Goal: Register for event/course

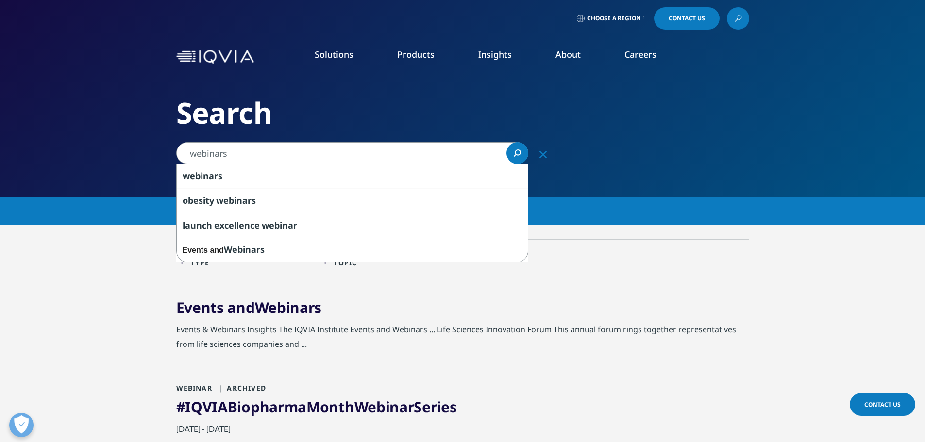
drag, startPoint x: 190, startPoint y: 152, endPoint x: 257, endPoint y: 157, distance: 67.2
click at [257, 157] on input "webinars" at bounding box center [352, 153] width 352 height 22
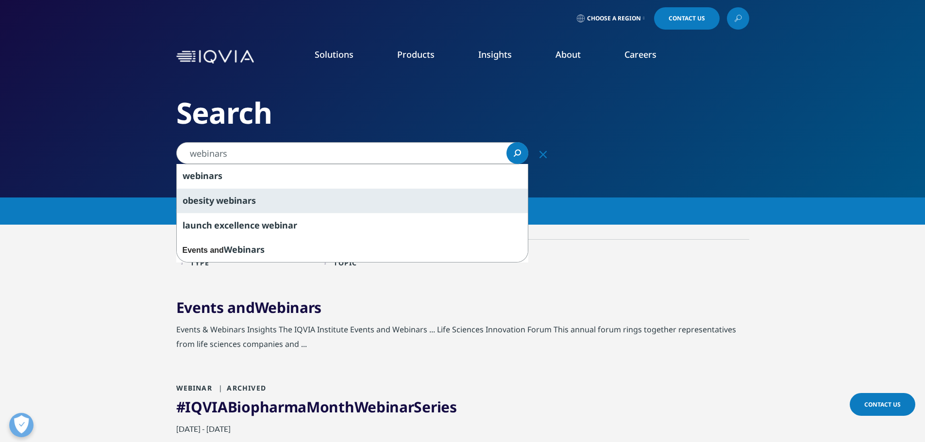
click at [221, 202] on span "webinars" at bounding box center [236, 201] width 40 height 12
type input "obesity webinars"
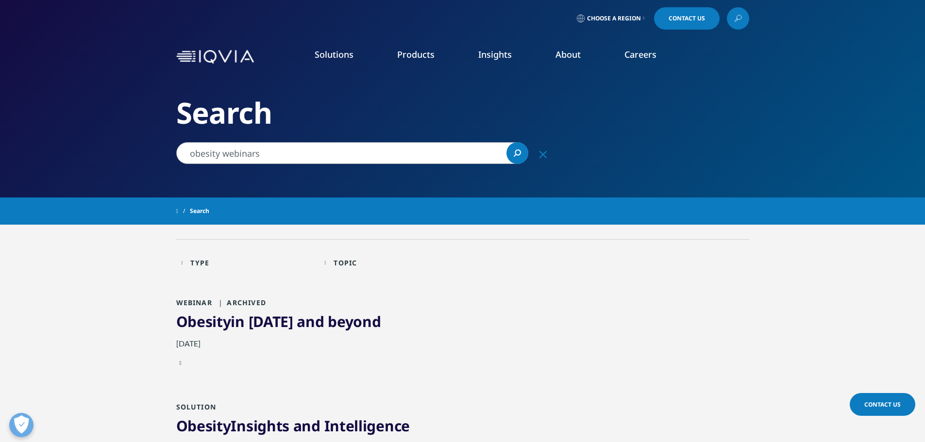
click at [518, 153] on icon "Search" at bounding box center [517, 153] width 7 height 7
click at [289, 321] on link "Obesity in 2025 and beyond" at bounding box center [278, 322] width 205 height 20
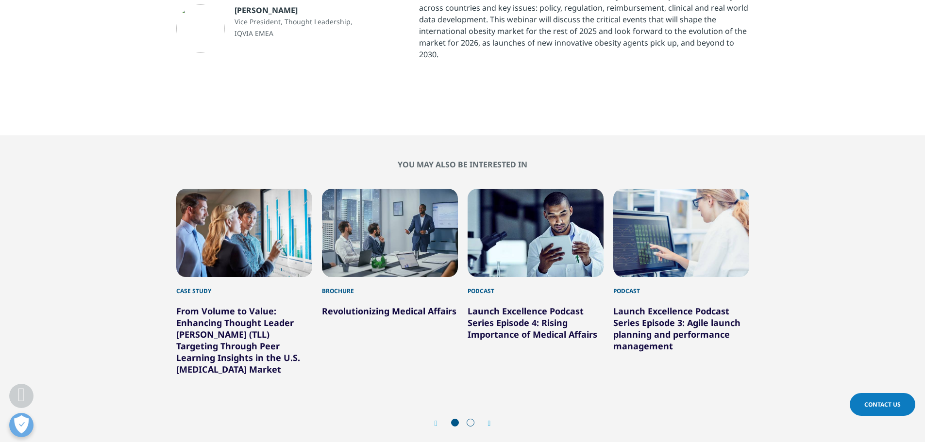
scroll to position [486, 0]
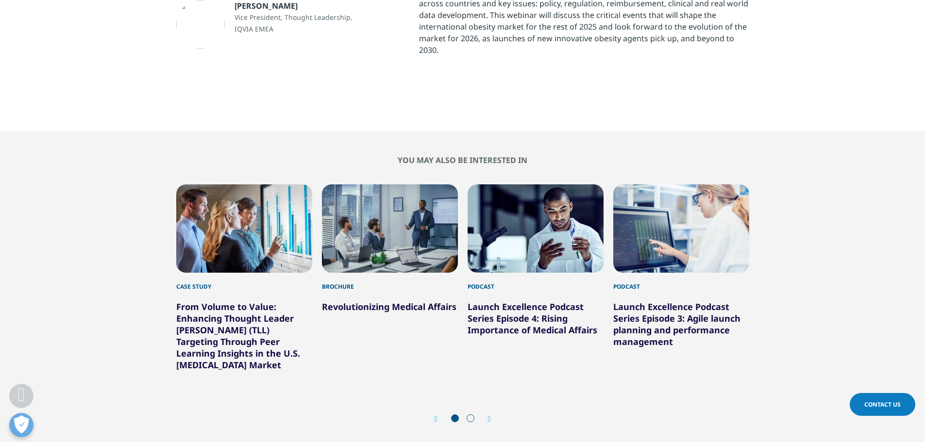
click at [489, 419] on icon "Next slide" at bounding box center [489, 420] width 3 height 8
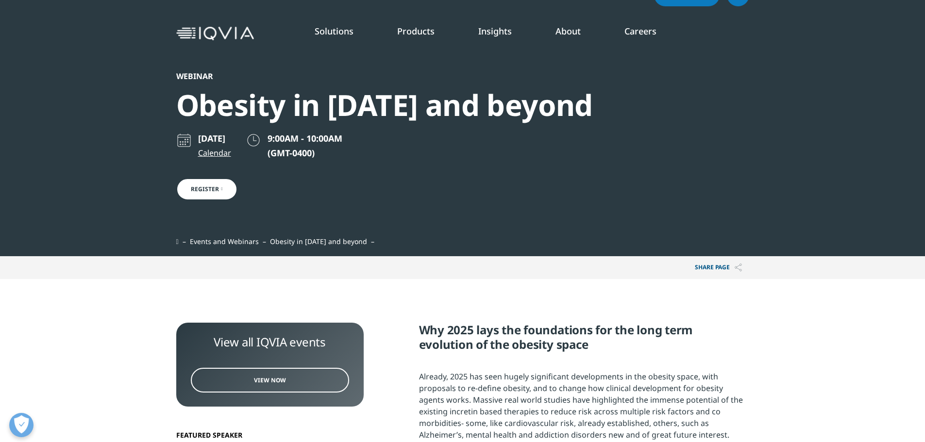
scroll to position [0, 0]
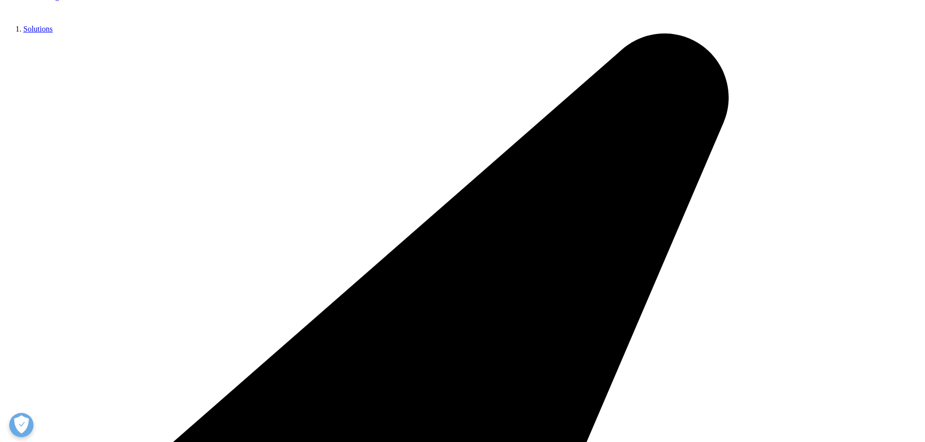
scroll to position [243, 0]
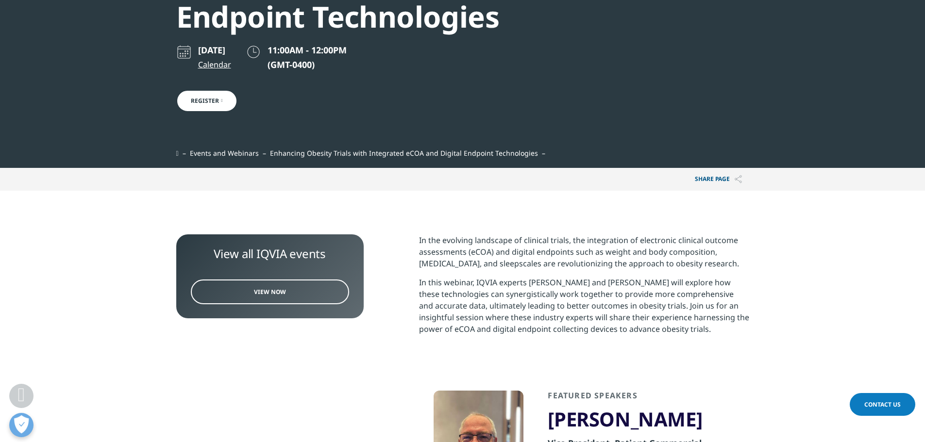
scroll to position [194, 0]
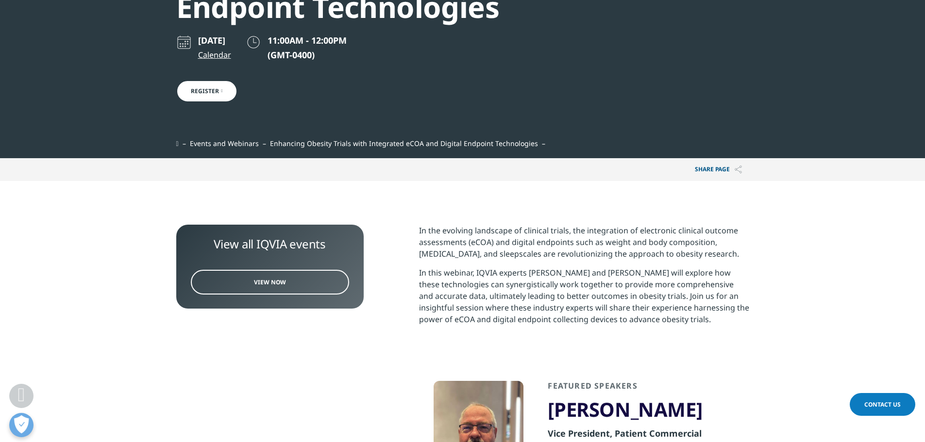
click at [272, 284] on span "View Now" at bounding box center [270, 282] width 32 height 8
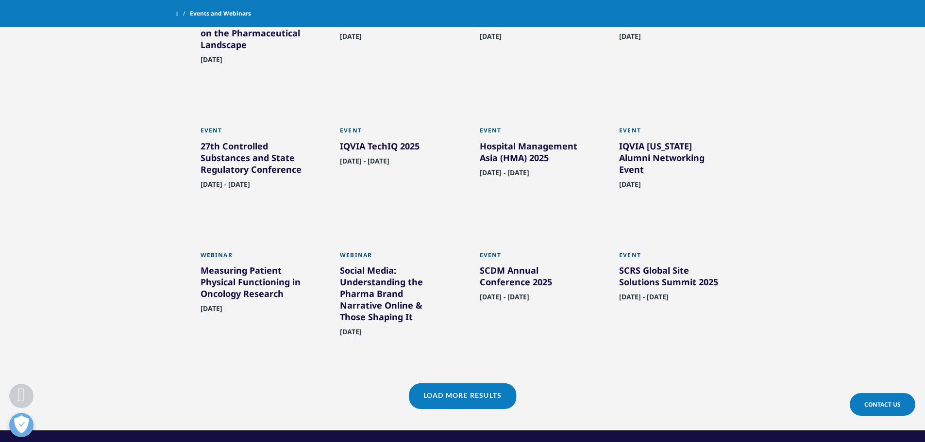
scroll to position [680, 0]
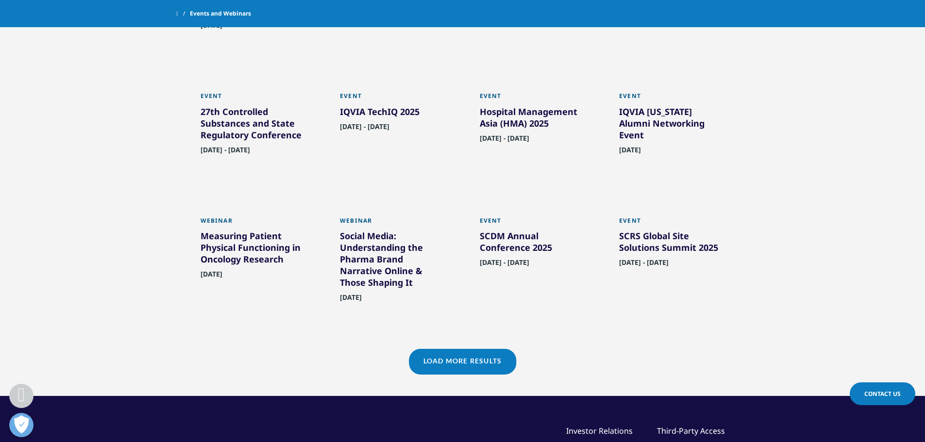
click at [455, 371] on link "Load More Results" at bounding box center [462, 361] width 107 height 24
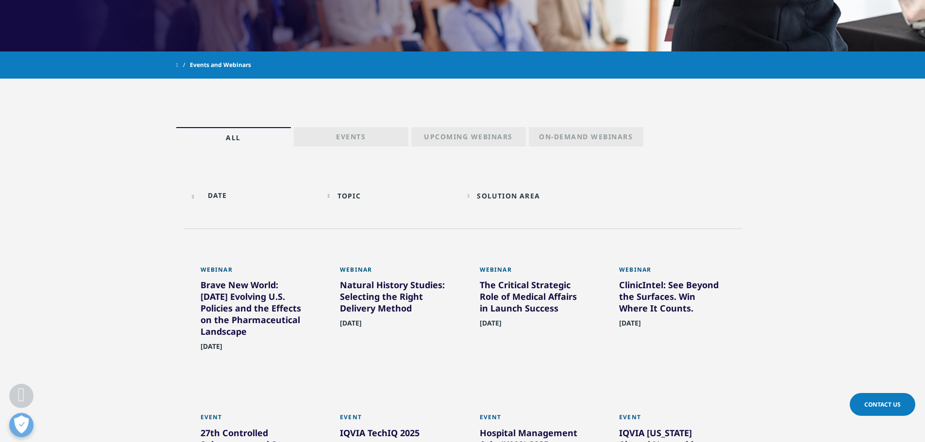
scroll to position [340, 0]
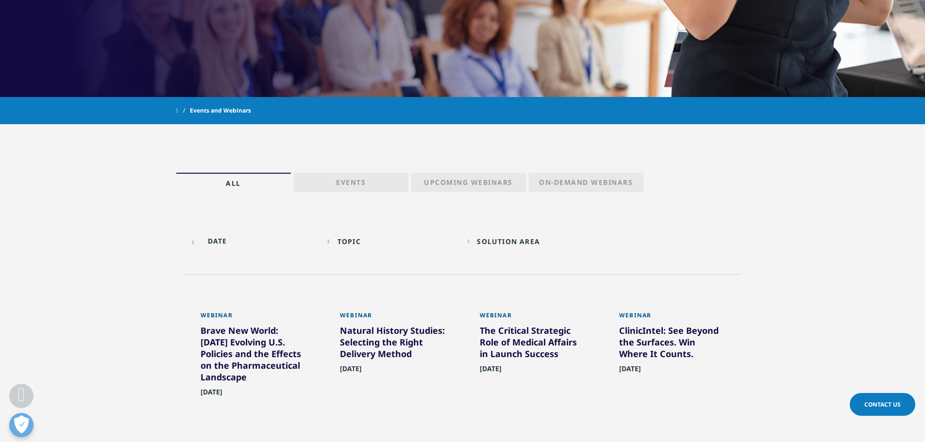
click at [585, 182] on p "On-Demand Webinars" at bounding box center [586, 185] width 94 height 14
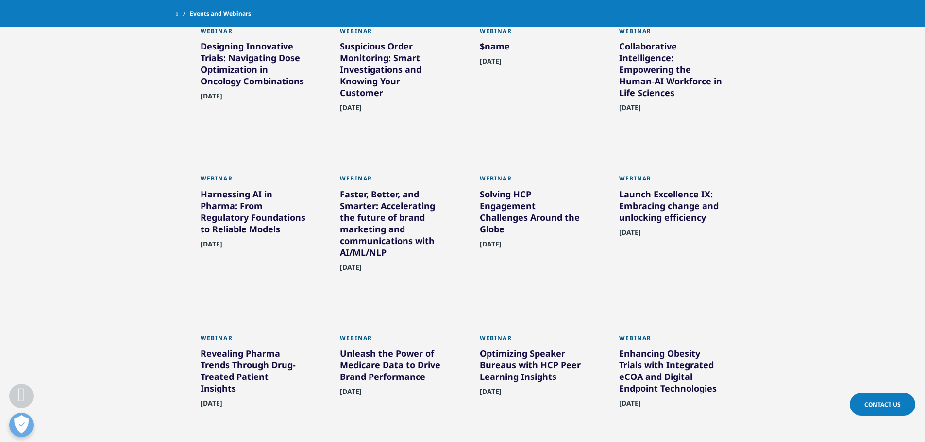
scroll to position [631, 0]
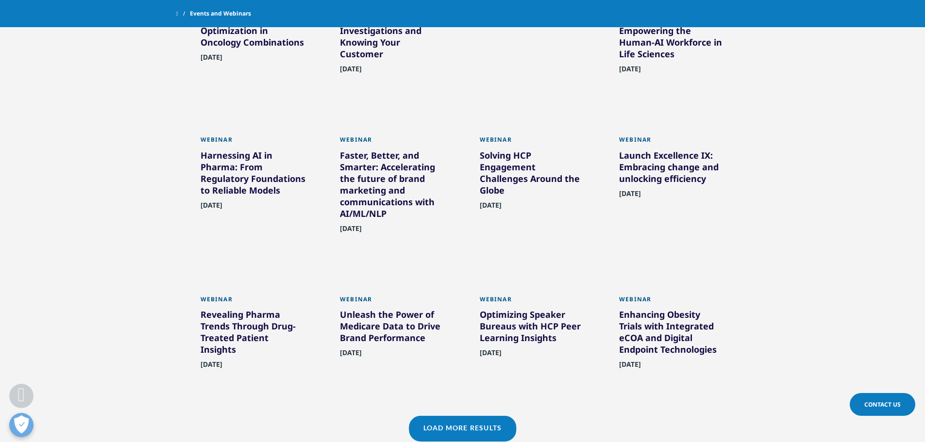
click at [668, 332] on div "Enhancing Obesity Trials with Integrated eCOA and Digital Endpoint Technologies" at bounding box center [672, 334] width 106 height 51
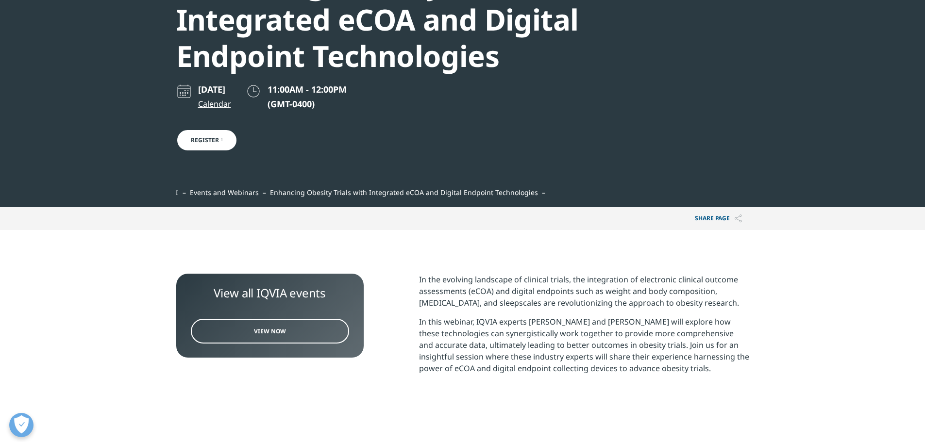
scroll to position [146, 0]
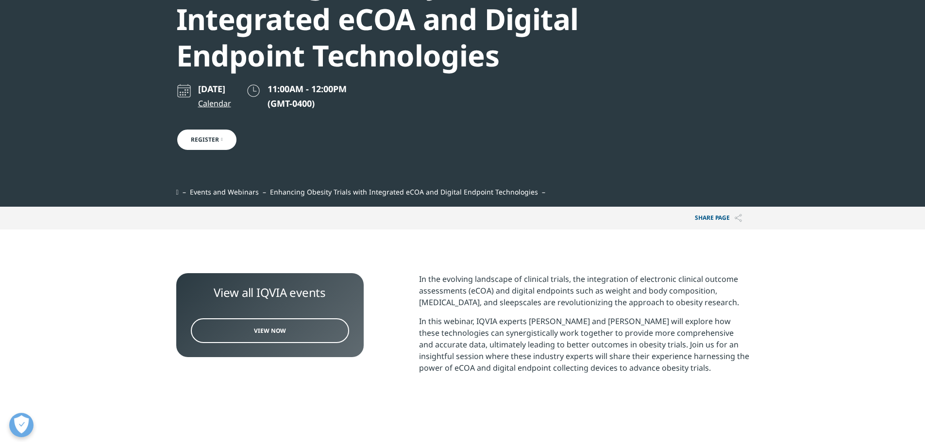
click at [270, 330] on span "View Now" at bounding box center [270, 331] width 32 height 8
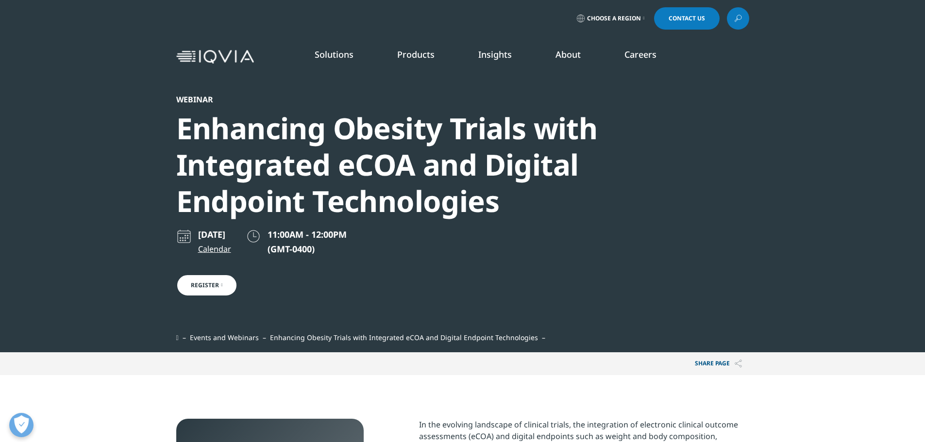
click at [212, 285] on link "Register" at bounding box center [206, 285] width 61 height 22
